Goal: Register for event/course

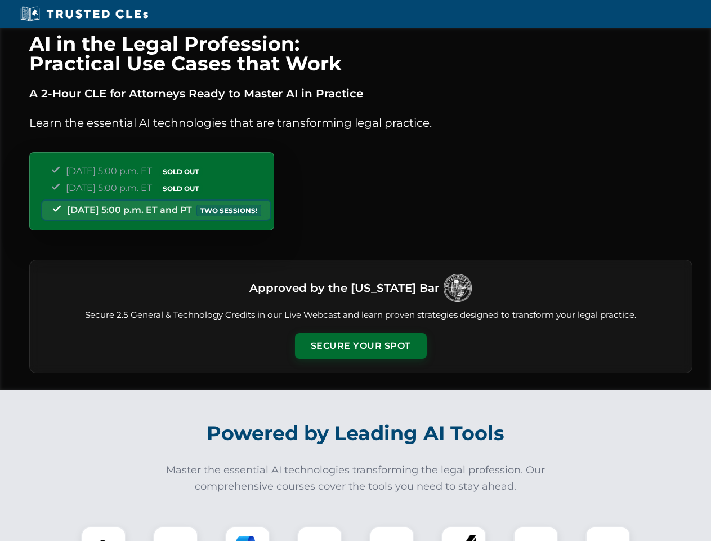
click at [360, 346] on button "Secure Your Spot" at bounding box center [361, 346] width 132 height 26
click at [104, 533] on img at bounding box center [103, 548] width 33 height 33
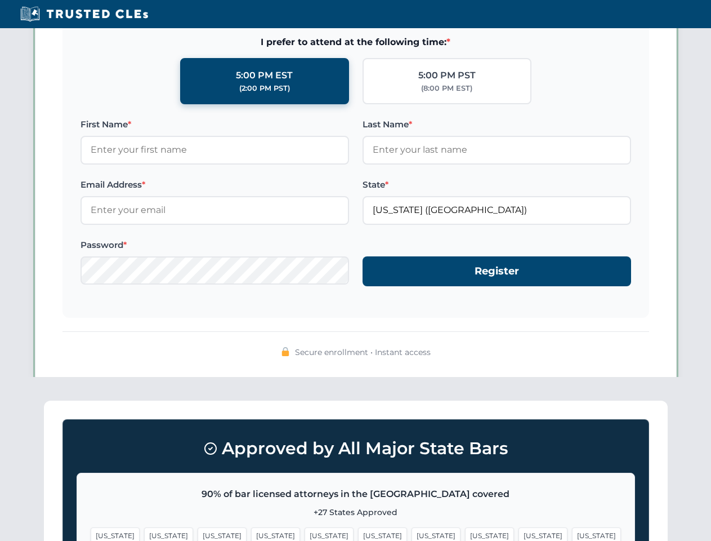
click at [412, 533] on span "[US_STATE]" at bounding box center [436, 535] width 49 height 16
click at [519, 533] on span "[US_STATE]" at bounding box center [543, 535] width 49 height 16
